Goal: Transaction & Acquisition: Purchase product/service

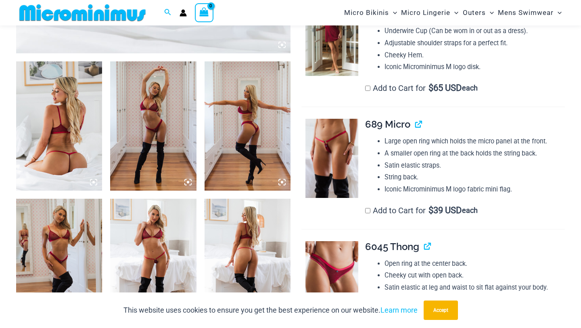
scroll to position [433, 0]
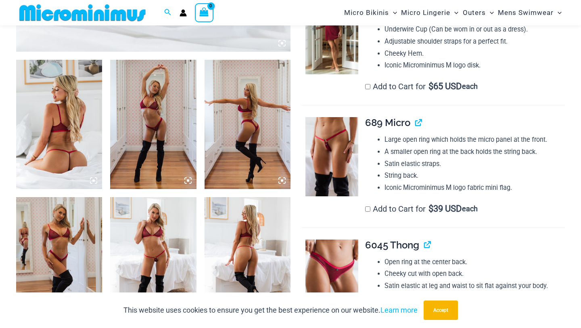
click at [88, 124] on img at bounding box center [59, 124] width 86 height 129
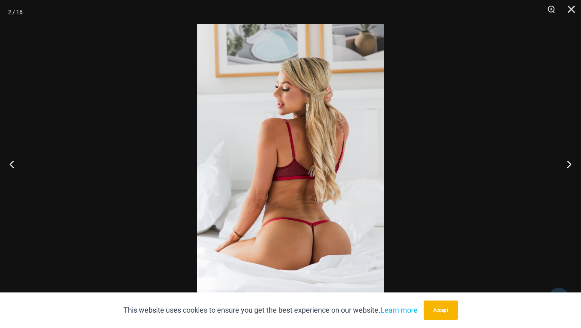
click at [329, 158] on img at bounding box center [290, 163] width 186 height 279
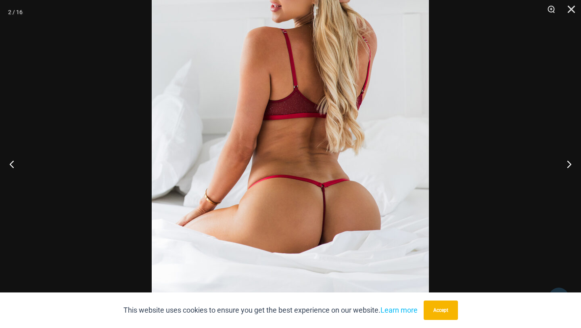
click at [325, 77] on img at bounding box center [290, 95] width 277 height 416
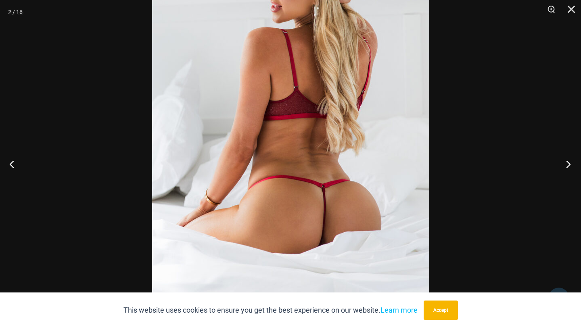
click at [567, 166] on button "Next" at bounding box center [566, 164] width 30 height 40
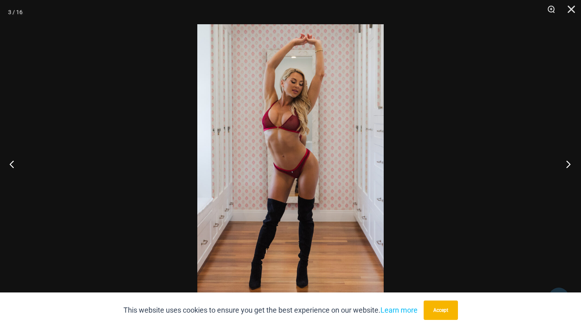
click at [567, 166] on button "Next" at bounding box center [566, 164] width 30 height 40
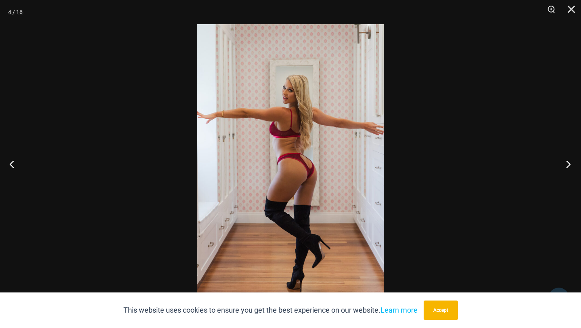
click at [567, 166] on button "Next" at bounding box center [566, 164] width 30 height 40
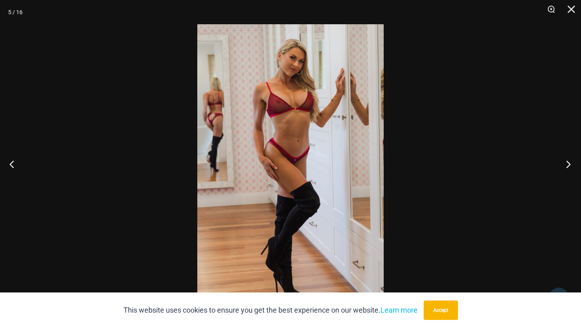
click at [567, 166] on button "Next" at bounding box center [566, 164] width 30 height 40
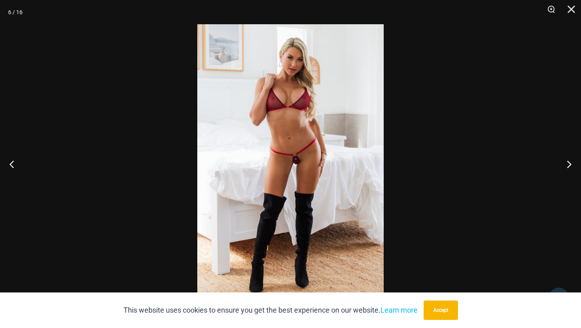
click at [289, 137] on img at bounding box center [290, 163] width 186 height 279
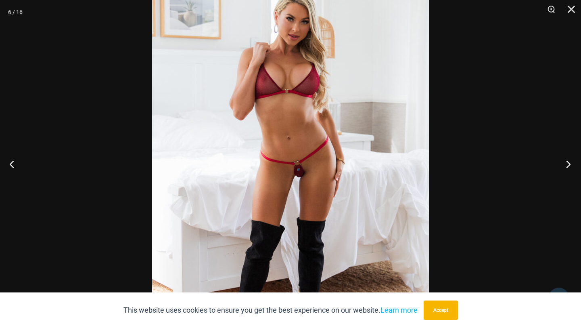
click at [565, 166] on button "Next" at bounding box center [566, 164] width 30 height 40
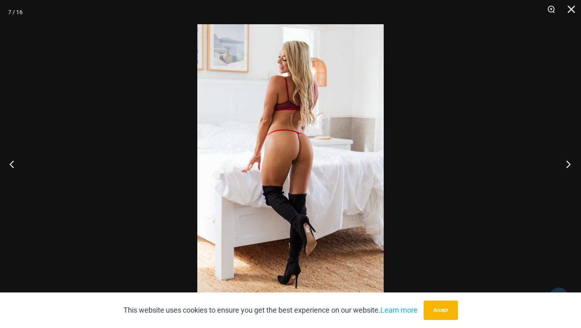
click at [565, 166] on button "Next" at bounding box center [566, 164] width 30 height 40
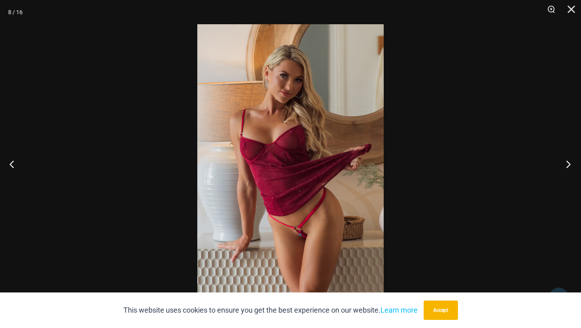
click at [565, 166] on button "Next" at bounding box center [566, 164] width 30 height 40
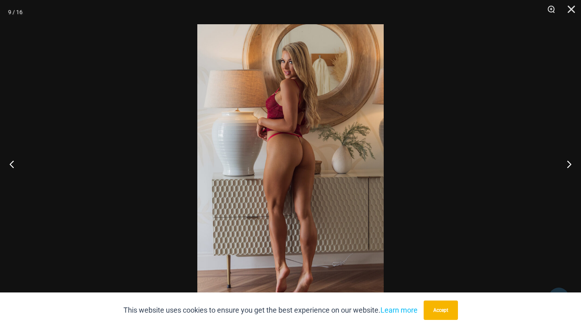
click at [525, 143] on div at bounding box center [290, 164] width 581 height 328
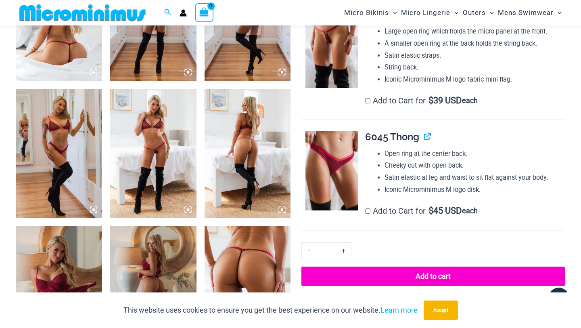
scroll to position [0, 0]
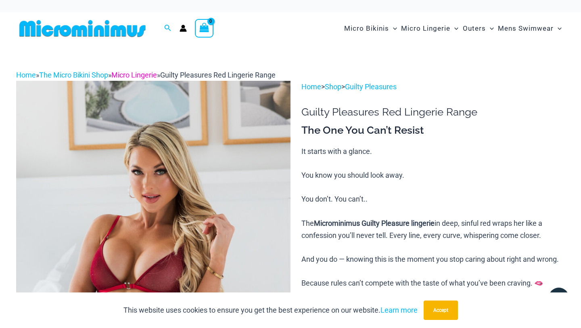
click at [130, 75] on link "Micro Lingerie" at bounding box center [134, 75] width 46 height 8
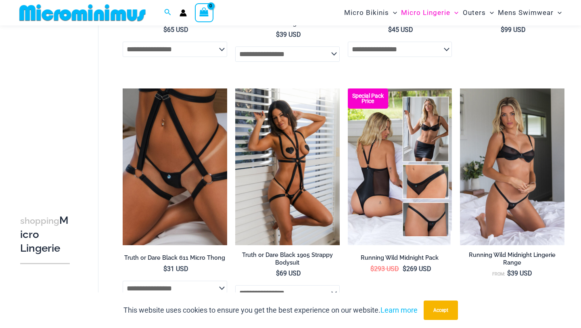
scroll to position [535, 0]
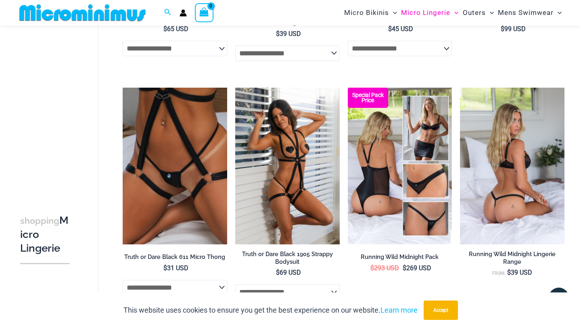
click at [530, 203] on img at bounding box center [512, 166] width 105 height 157
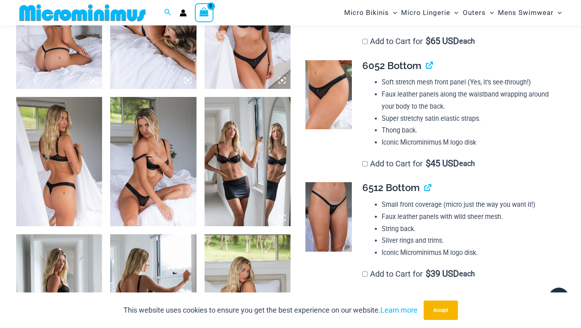
scroll to position [526, 0]
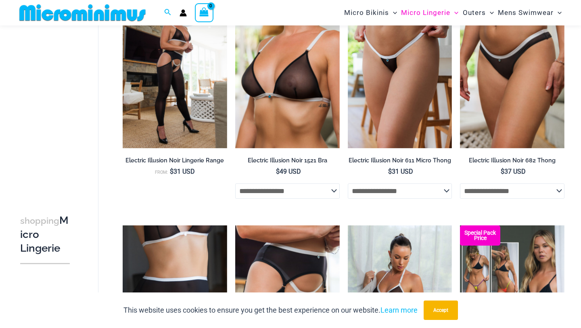
scroll to position [1349, 0]
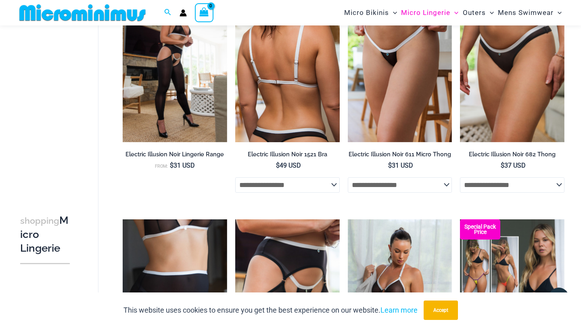
click at [306, 111] on img at bounding box center [287, 63] width 105 height 157
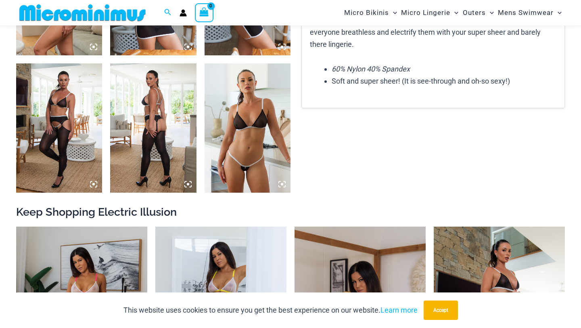
scroll to position [745, 0]
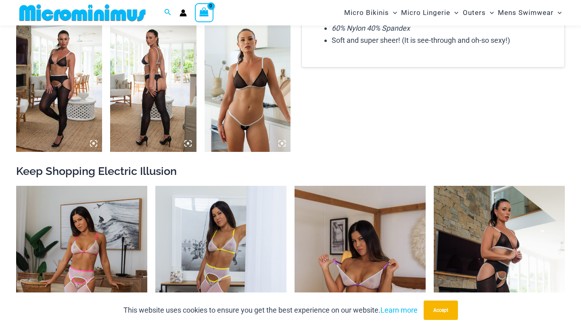
click at [241, 72] on img at bounding box center [248, 87] width 86 height 129
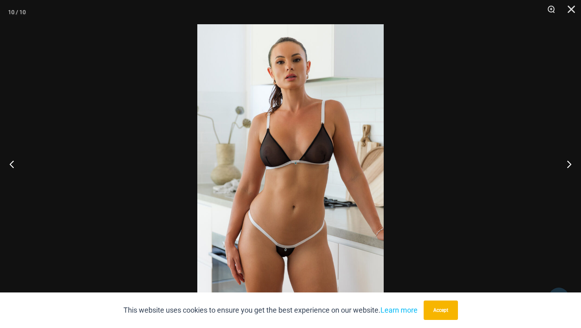
click at [308, 140] on img at bounding box center [290, 163] width 186 height 279
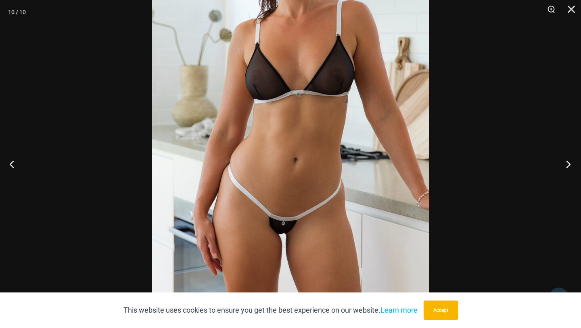
click at [570, 155] on button "Next" at bounding box center [566, 164] width 30 height 40
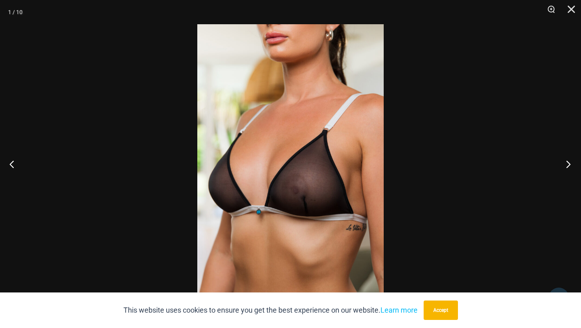
click at [570, 155] on button "Next" at bounding box center [566, 164] width 30 height 40
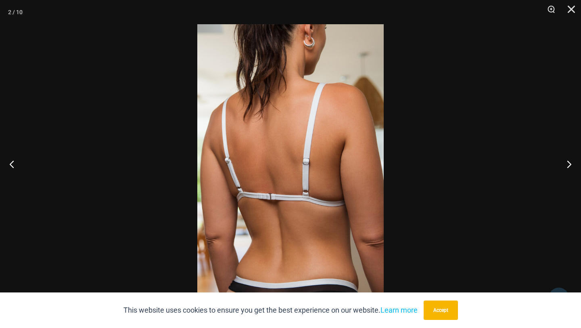
click at [526, 127] on div at bounding box center [290, 164] width 581 height 328
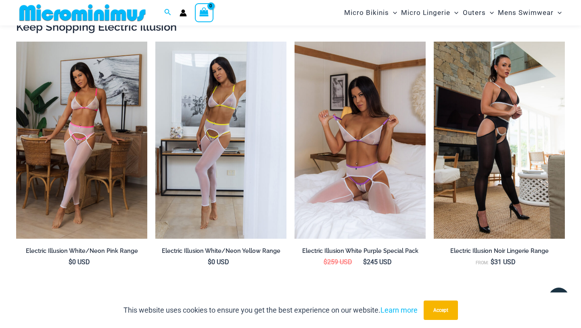
scroll to position [891, 0]
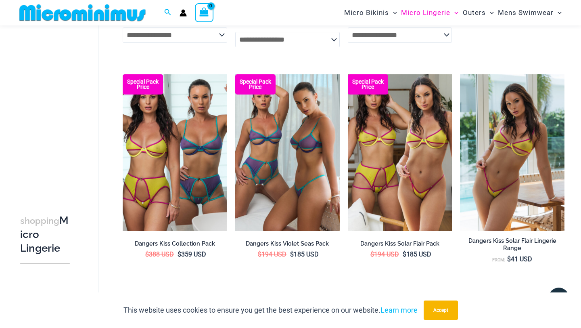
scroll to position [1736, 0]
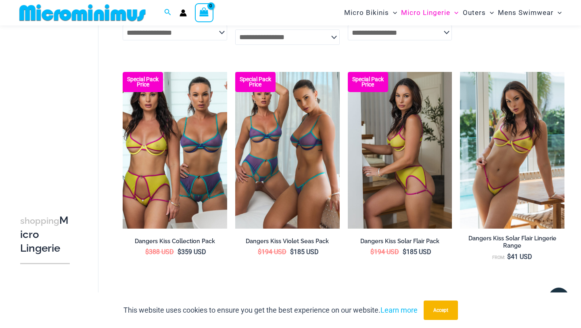
click at [419, 159] on img at bounding box center [400, 150] width 105 height 157
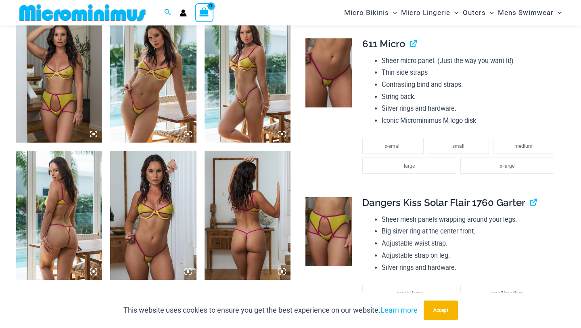
scroll to position [608, 0]
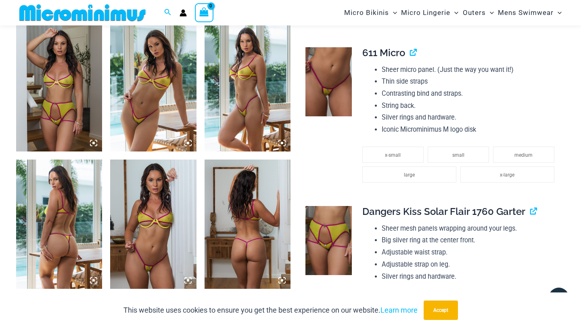
click at [157, 229] on img at bounding box center [153, 223] width 86 height 129
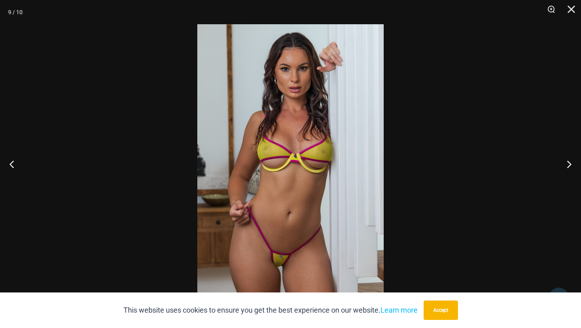
click at [300, 173] on img at bounding box center [290, 163] width 186 height 279
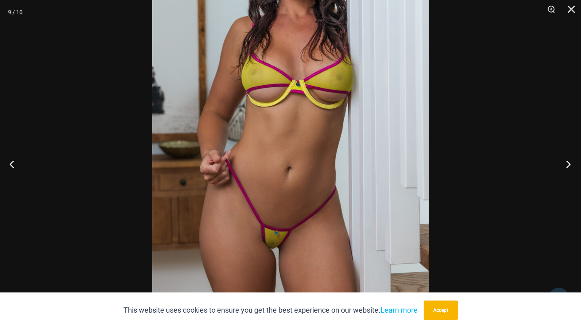
click at [568, 160] on button "Next" at bounding box center [566, 164] width 30 height 40
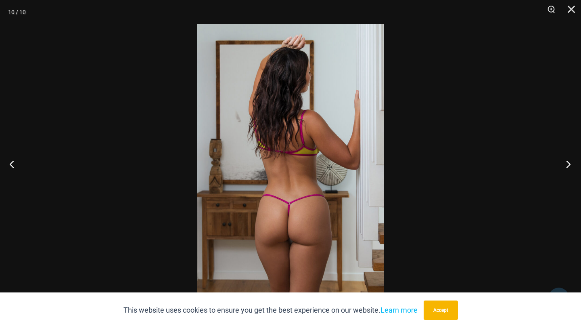
click at [568, 160] on button "Next" at bounding box center [566, 164] width 30 height 40
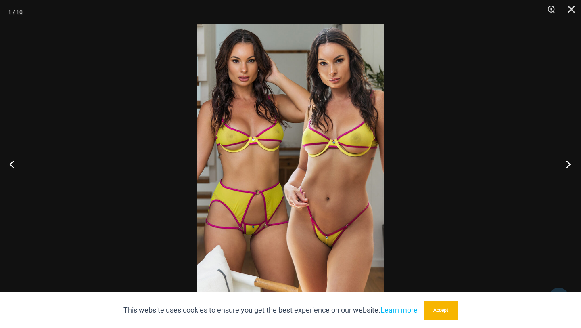
click at [568, 160] on button "Next" at bounding box center [566, 164] width 30 height 40
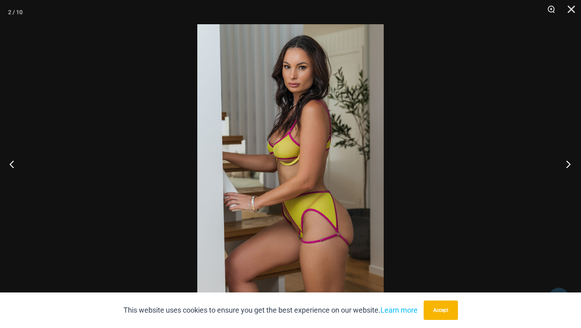
click at [568, 160] on button "Next" at bounding box center [566, 164] width 30 height 40
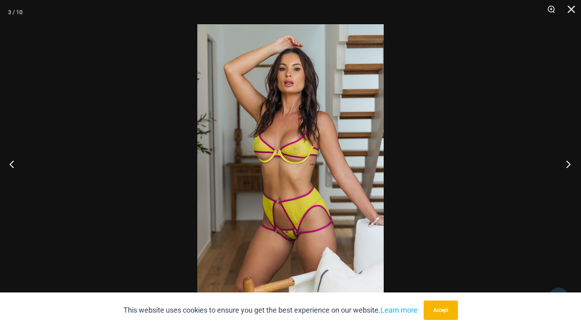
click at [568, 160] on button "Next" at bounding box center [566, 164] width 30 height 40
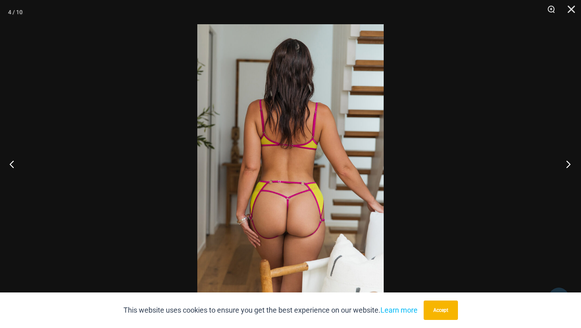
click at [568, 160] on button "Next" at bounding box center [566, 164] width 30 height 40
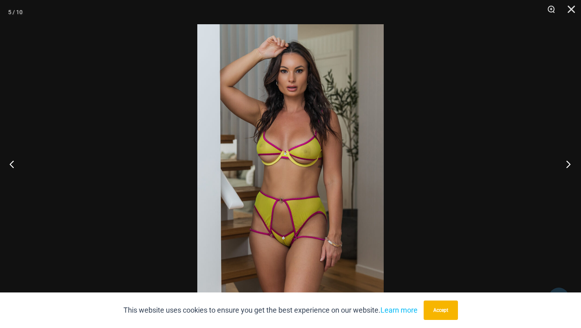
click at [568, 160] on button "Next" at bounding box center [566, 164] width 30 height 40
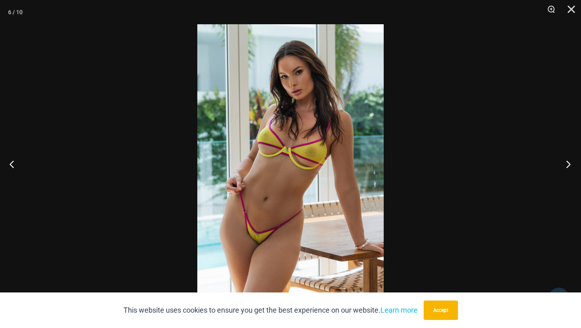
click at [568, 160] on button "Next" at bounding box center [566, 164] width 30 height 40
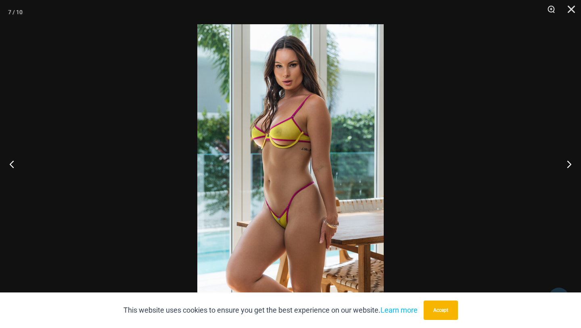
click at [518, 110] on div at bounding box center [290, 164] width 581 height 328
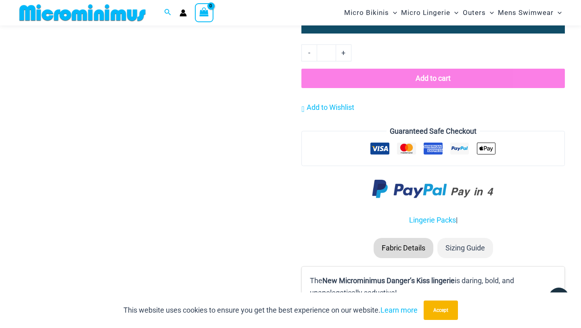
scroll to position [995, 0]
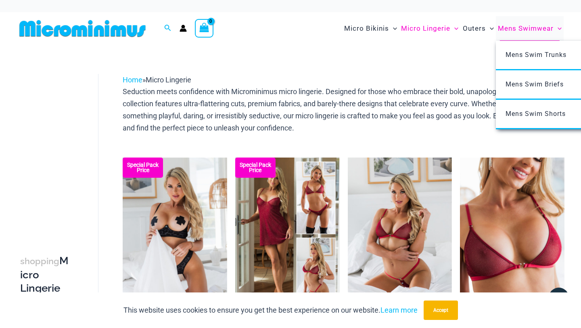
click at [519, 27] on span "Mens Swimwear" at bounding box center [526, 28] width 56 height 21
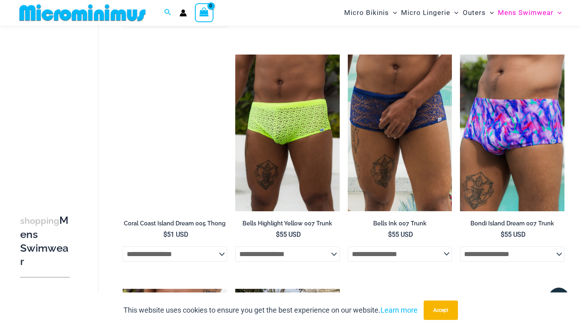
scroll to position [1042, 0]
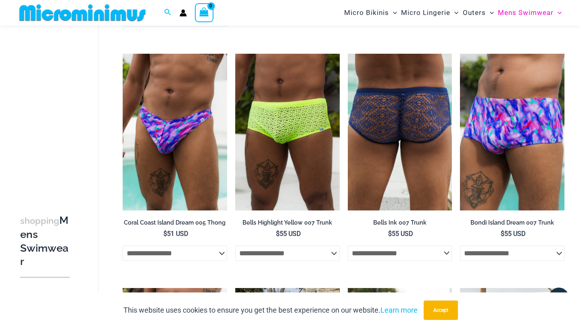
click at [398, 146] on img at bounding box center [400, 132] width 105 height 157
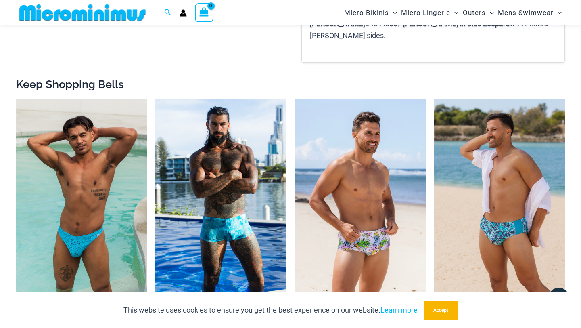
scroll to position [772, 0]
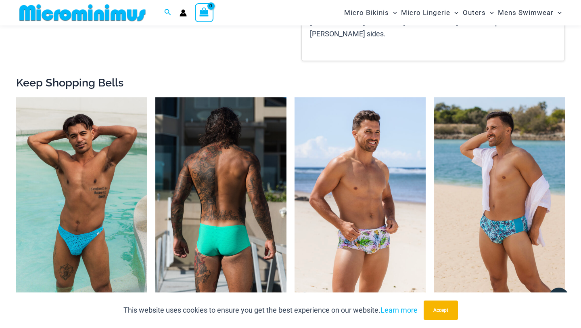
click at [159, 145] on img at bounding box center [220, 195] width 131 height 197
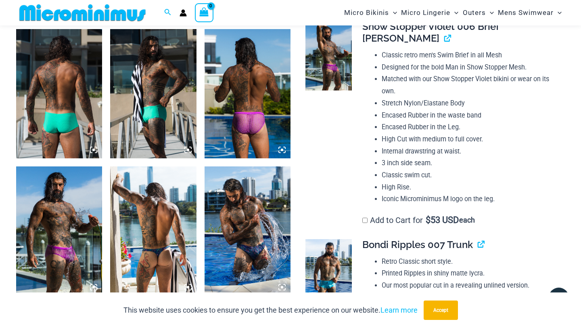
scroll to position [467, 0]
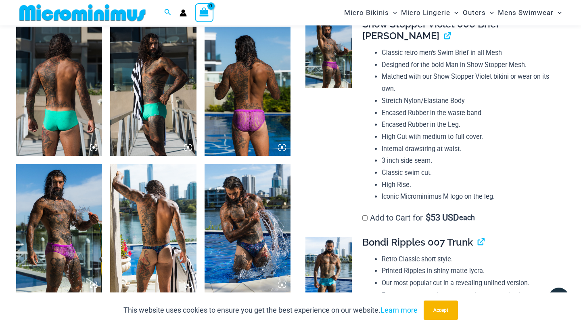
click at [68, 207] on img at bounding box center [59, 228] width 86 height 129
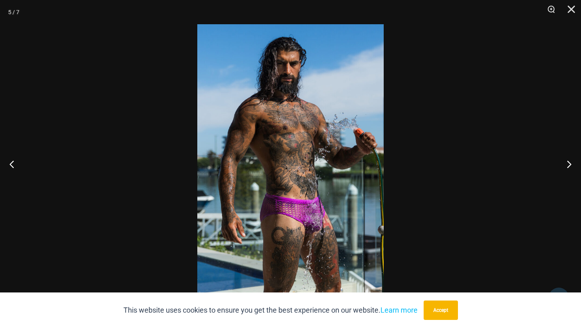
click at [321, 203] on img at bounding box center [290, 163] width 186 height 279
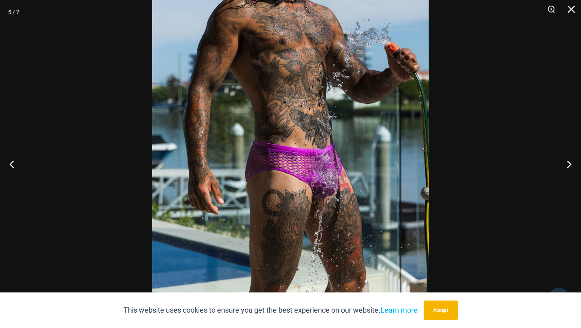
click at [496, 106] on div at bounding box center [290, 164] width 581 height 328
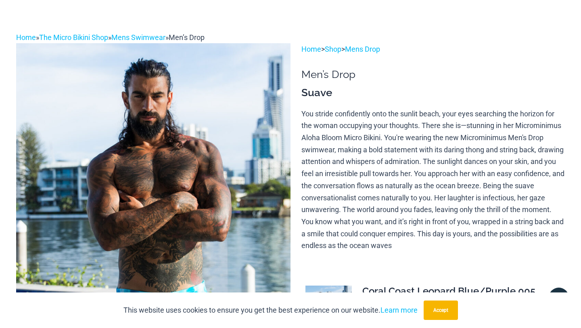
scroll to position [0, 0]
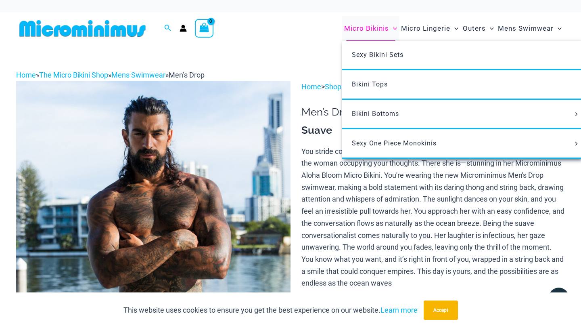
click at [376, 26] on span "Micro Bikinis" at bounding box center [366, 28] width 45 height 21
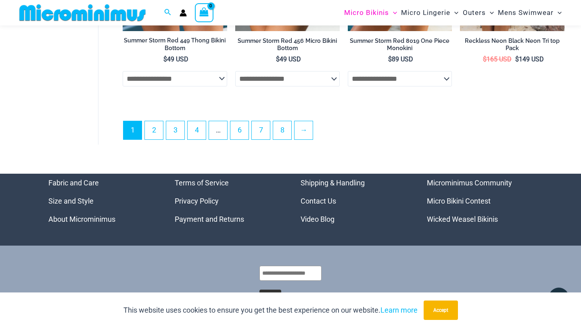
scroll to position [2058, 0]
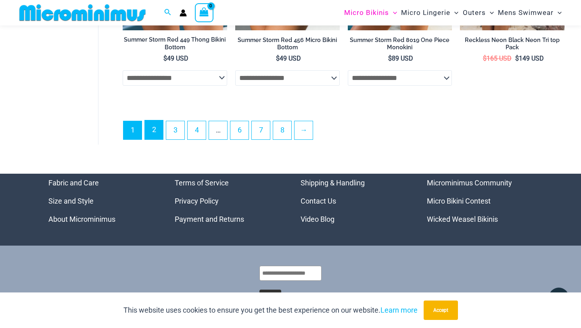
click at [160, 134] on link "2" at bounding box center [154, 129] width 18 height 19
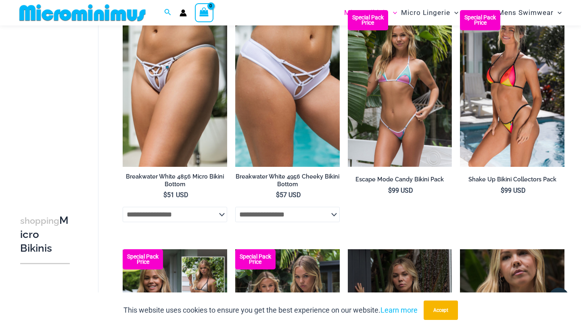
scroll to position [799, 0]
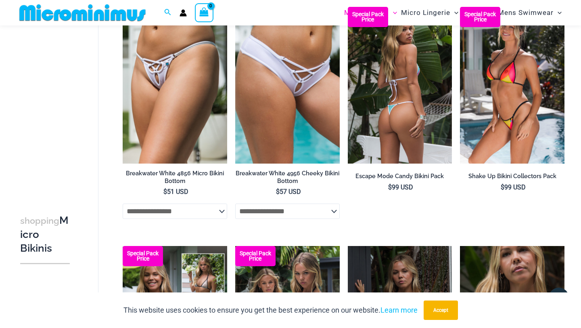
click at [418, 124] on img at bounding box center [400, 85] width 105 height 157
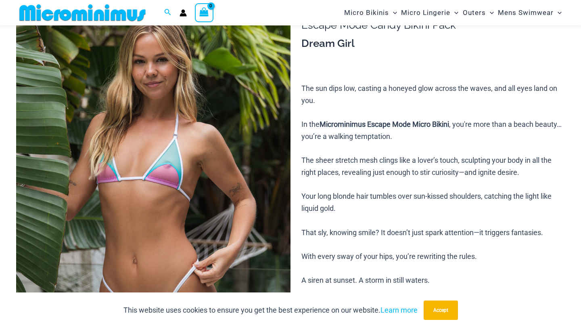
scroll to position [80, 0]
click at [173, 133] on img at bounding box center [153, 200] width 274 height 412
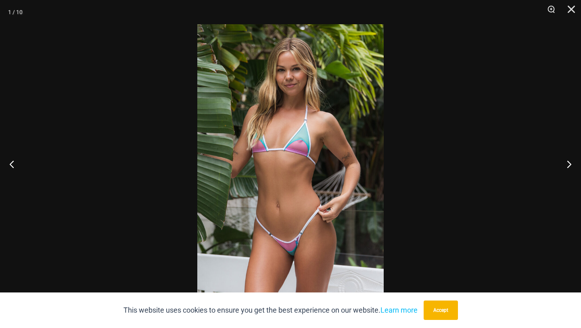
click at [297, 120] on img at bounding box center [290, 163] width 186 height 279
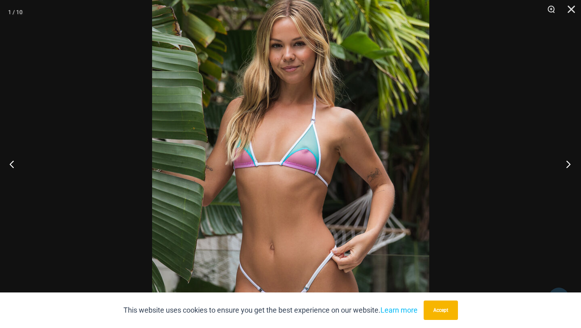
click at [565, 160] on button "Next" at bounding box center [566, 164] width 30 height 40
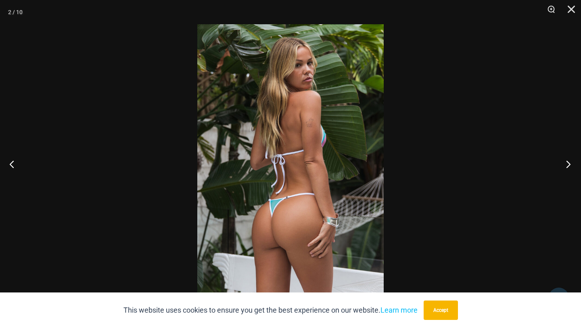
click at [565, 160] on button "Next" at bounding box center [566, 164] width 30 height 40
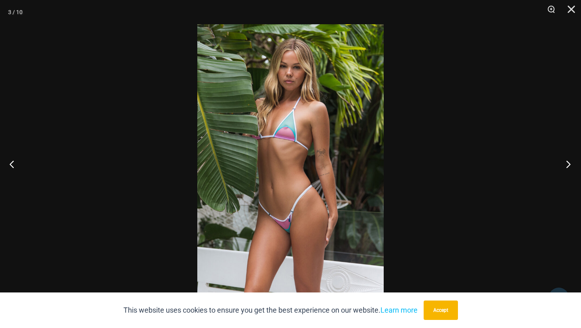
click at [565, 160] on button "Next" at bounding box center [566, 164] width 30 height 40
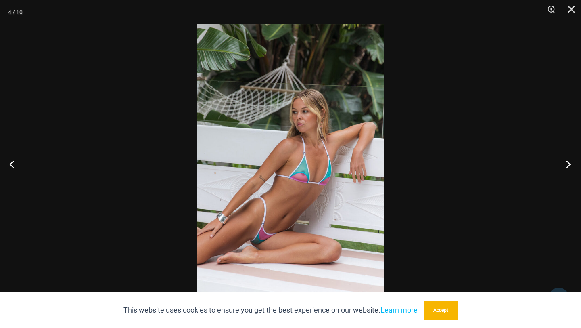
click at [565, 160] on button "Next" at bounding box center [566, 164] width 30 height 40
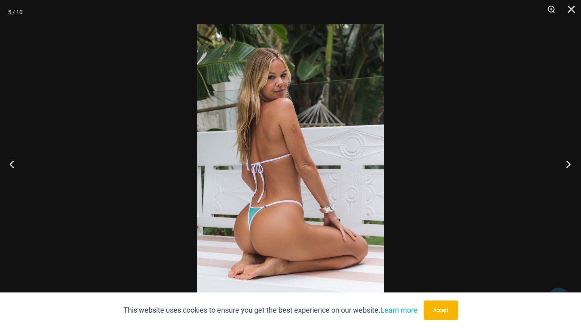
click at [565, 160] on button "Next" at bounding box center [566, 164] width 30 height 40
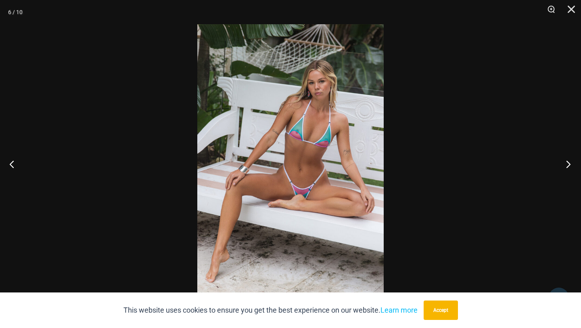
click at [565, 160] on button "Next" at bounding box center [566, 164] width 30 height 40
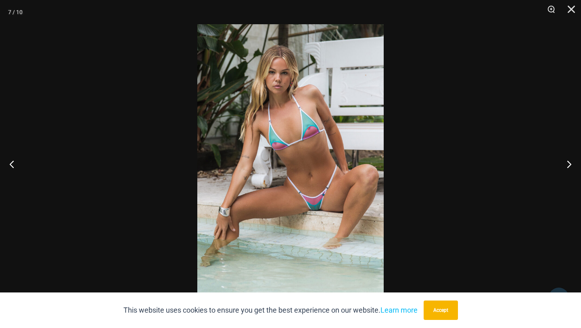
click at [300, 157] on img at bounding box center [290, 163] width 186 height 279
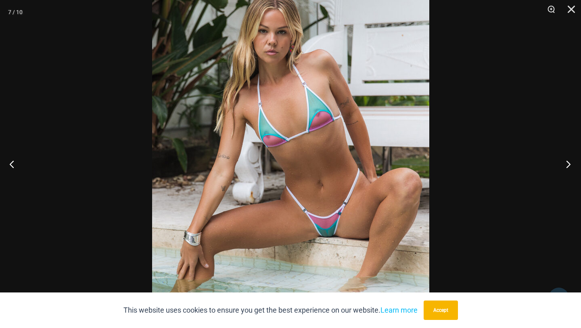
click at [567, 161] on button "Next" at bounding box center [566, 164] width 30 height 40
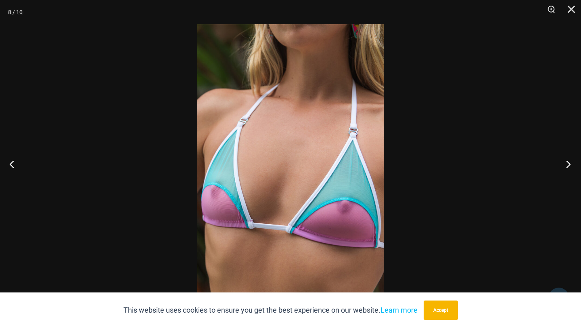
click at [565, 165] on button "Next" at bounding box center [566, 164] width 30 height 40
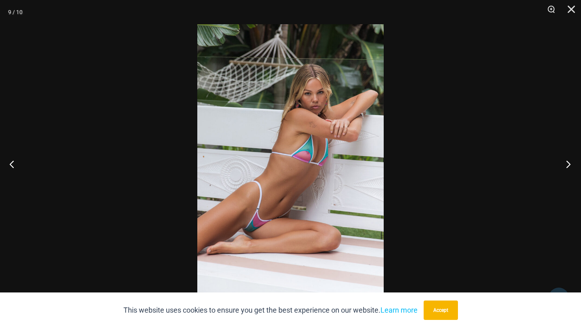
click at [565, 165] on button "Next" at bounding box center [566, 164] width 30 height 40
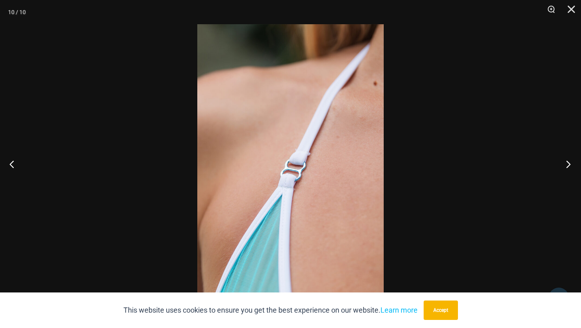
click at [566, 165] on button "Next" at bounding box center [566, 164] width 30 height 40
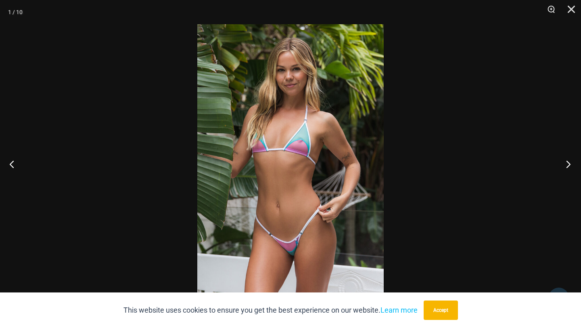
click at [566, 165] on button "Next" at bounding box center [566, 164] width 30 height 40
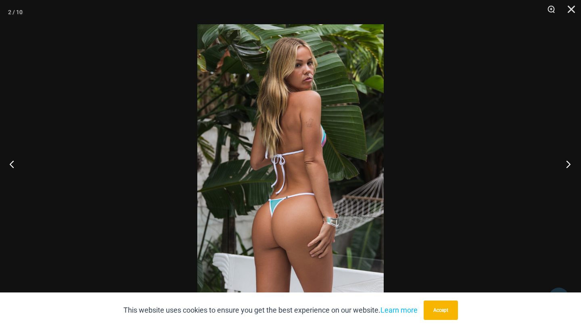
click at [566, 165] on button "Next" at bounding box center [566, 164] width 30 height 40
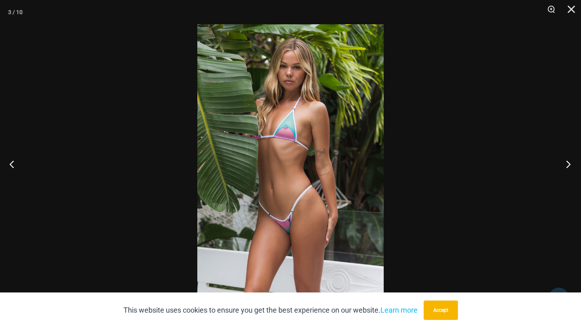
click at [566, 165] on button "Next" at bounding box center [566, 164] width 30 height 40
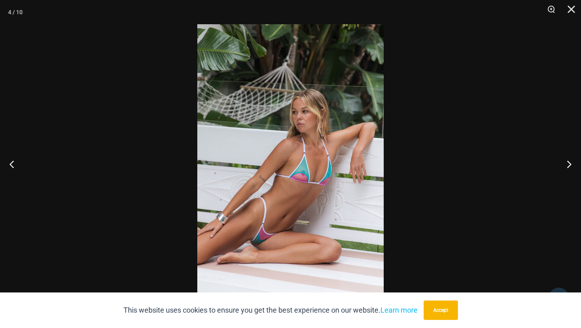
click at [509, 135] on div at bounding box center [290, 164] width 581 height 328
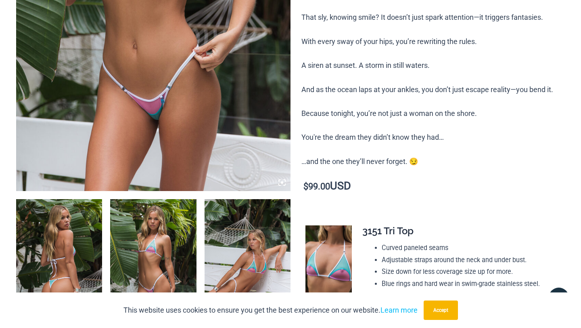
scroll to position [0, 0]
